Goal: Information Seeking & Learning: Understand process/instructions

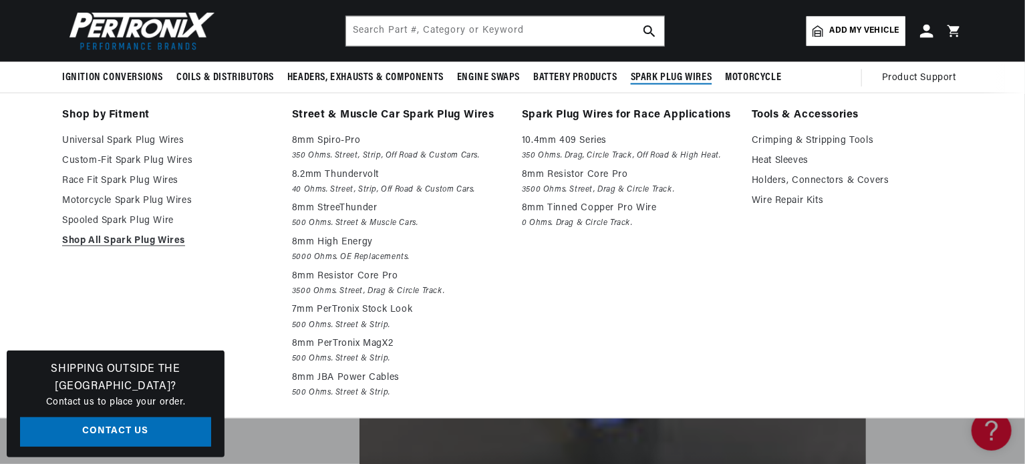
click at [667, 73] on span "Spark Plug Wires" at bounding box center [671, 78] width 81 height 14
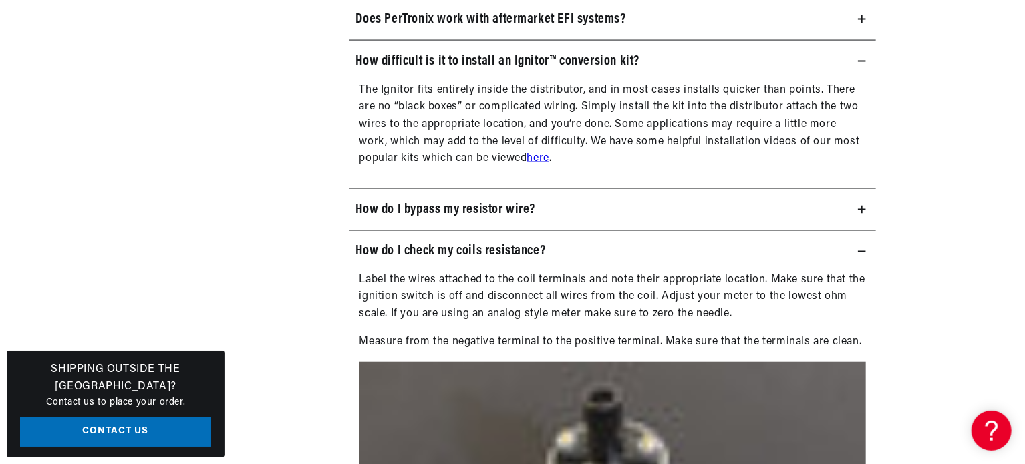
scroll to position [1065, 0]
click at [466, 202] on h3 "How do I bypass my resistor wire?" at bounding box center [446, 208] width 180 height 21
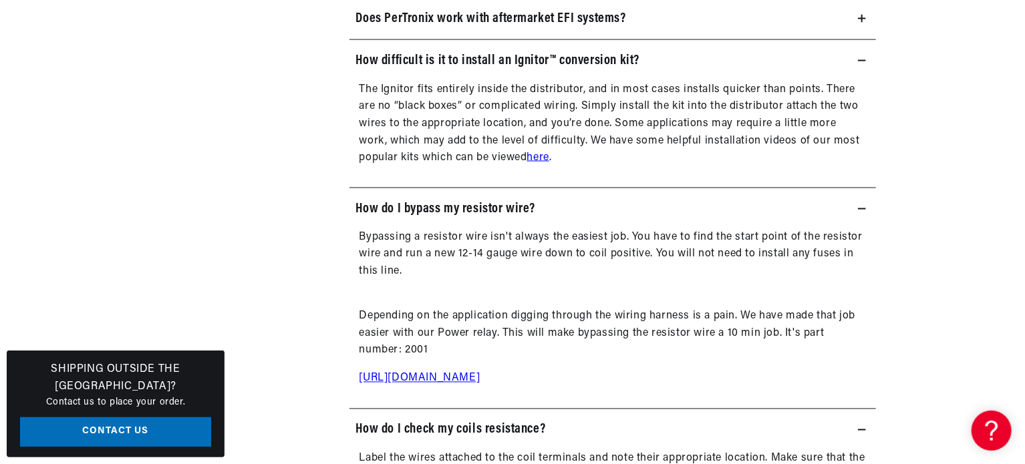
click at [436, 378] on link "[URL][DOMAIN_NAME]" at bounding box center [419, 378] width 121 height 11
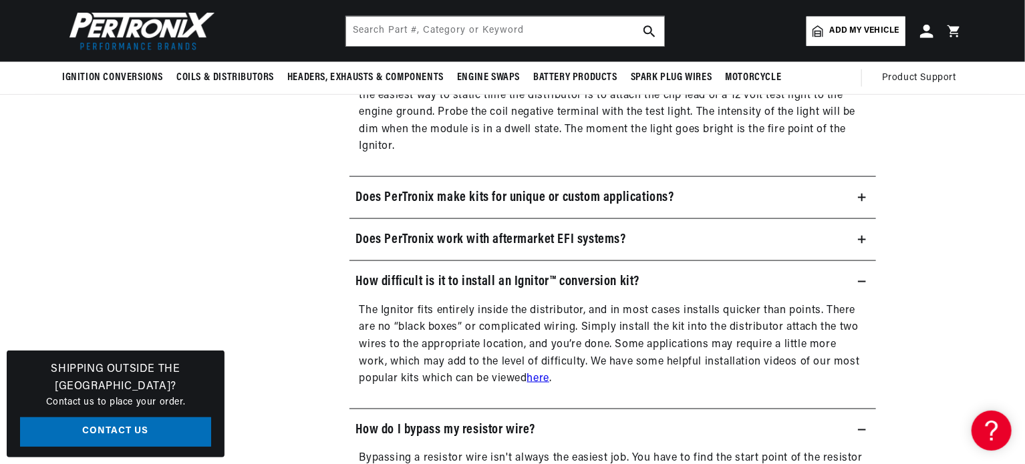
scroll to position [0, 0]
click at [534, 376] on link "here" at bounding box center [538, 378] width 22 height 11
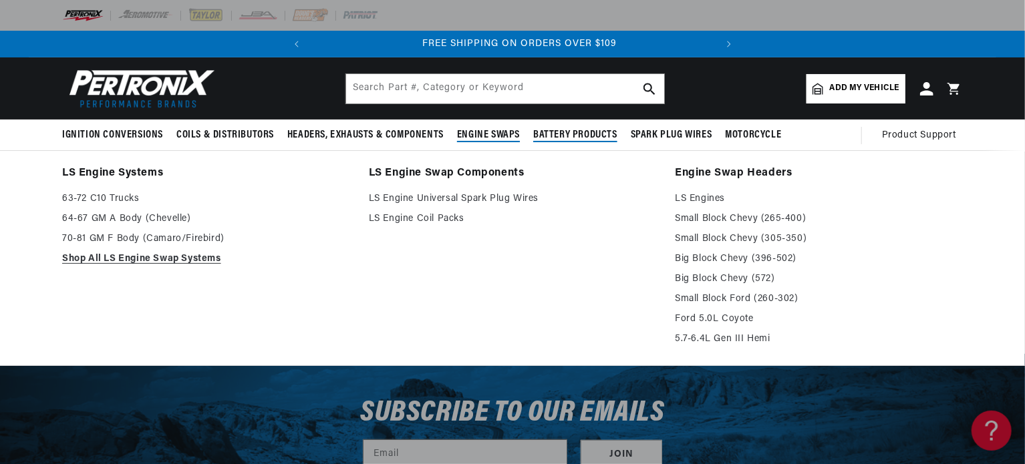
scroll to position [0, 405]
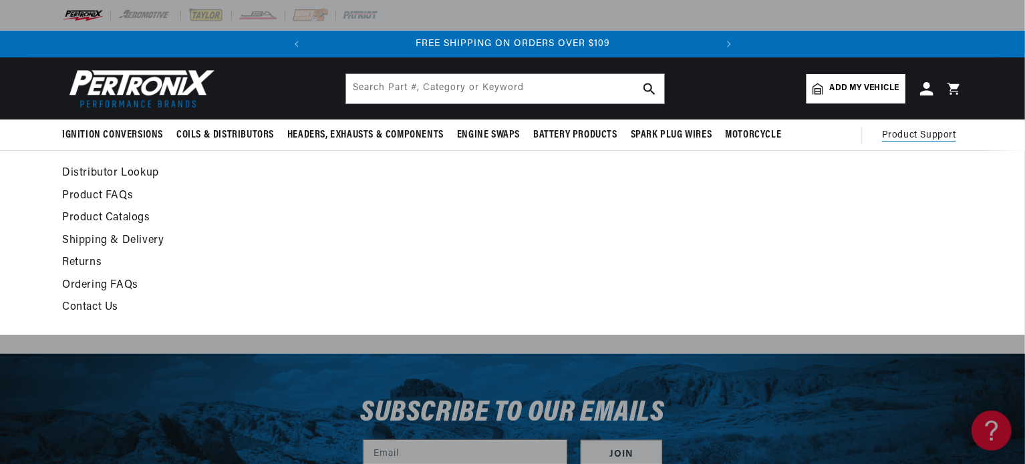
click at [904, 139] on span "Product Support" at bounding box center [919, 135] width 74 height 15
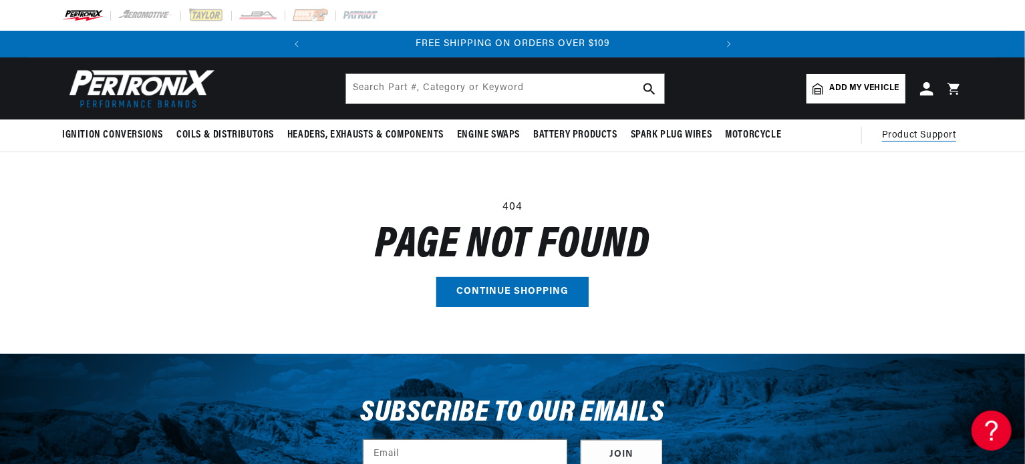
click at [904, 139] on span "Product Support" at bounding box center [919, 135] width 74 height 15
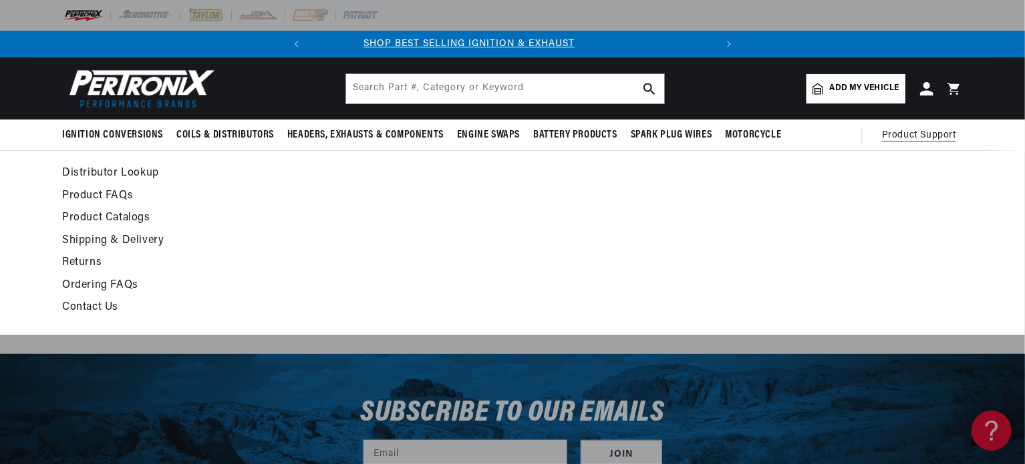
scroll to position [0, 0]
click at [904, 139] on span "Product Support" at bounding box center [919, 135] width 74 height 15
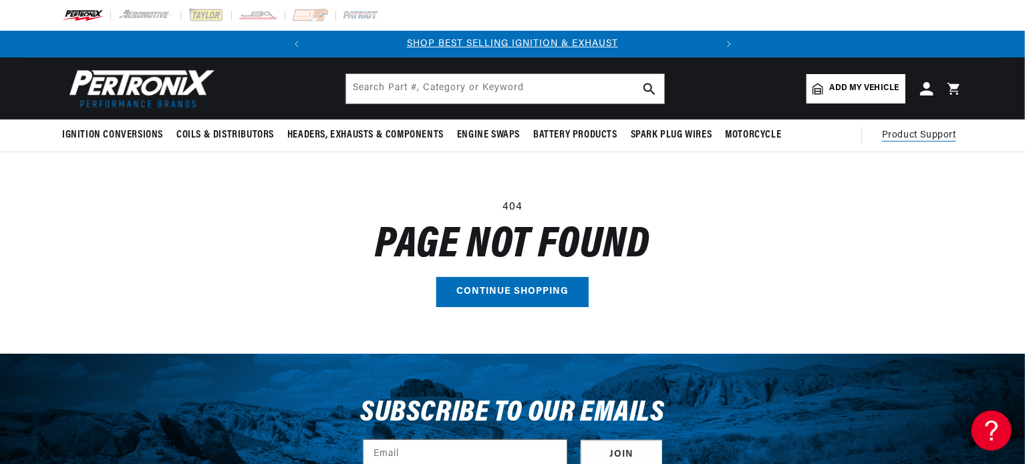
click at [904, 139] on span "Product Support" at bounding box center [919, 135] width 74 height 15
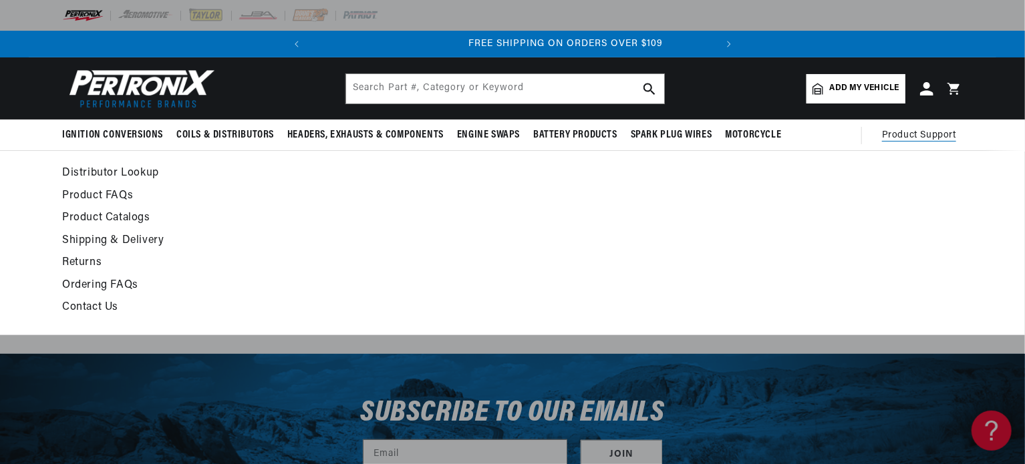
scroll to position [0, 405]
